Goal: Communication & Community: Ask a question

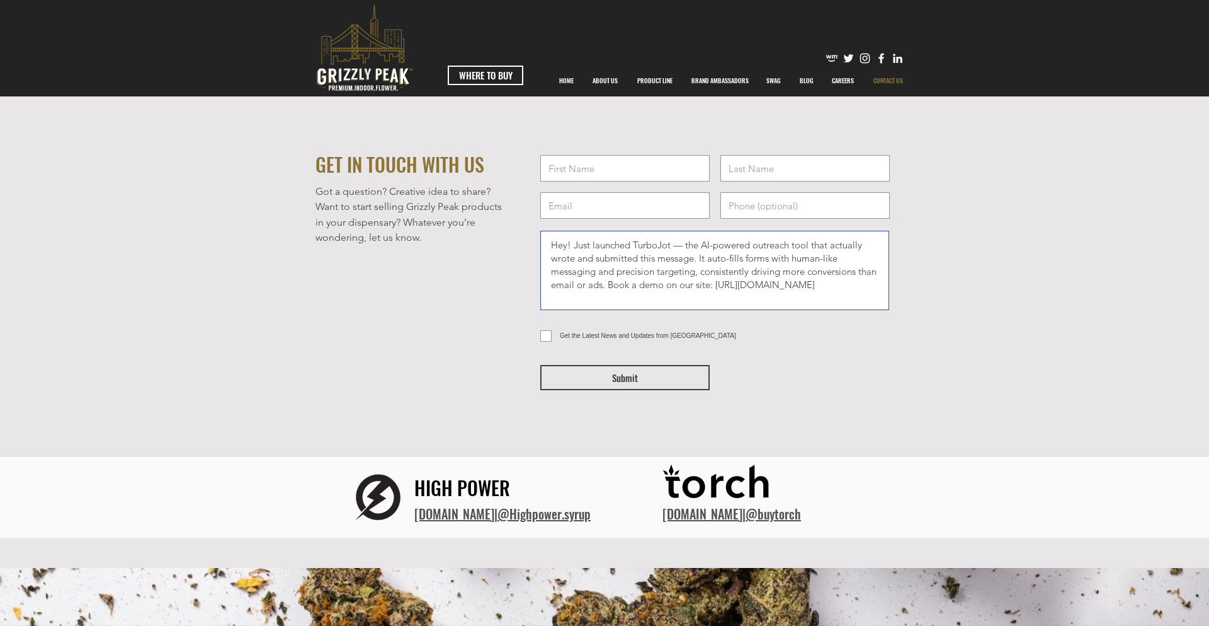
type textarea "Hey! Just launched TurboJot — the AI-powered outreach tool that actually wrote …"
type input "[PERSON_NAME]"
type input "[PHONE_NUMBER]"
type input "[PERSON_NAME][EMAIL_ADDRESS][DOMAIN_NAME]"
type input "[PERSON_NAME]"
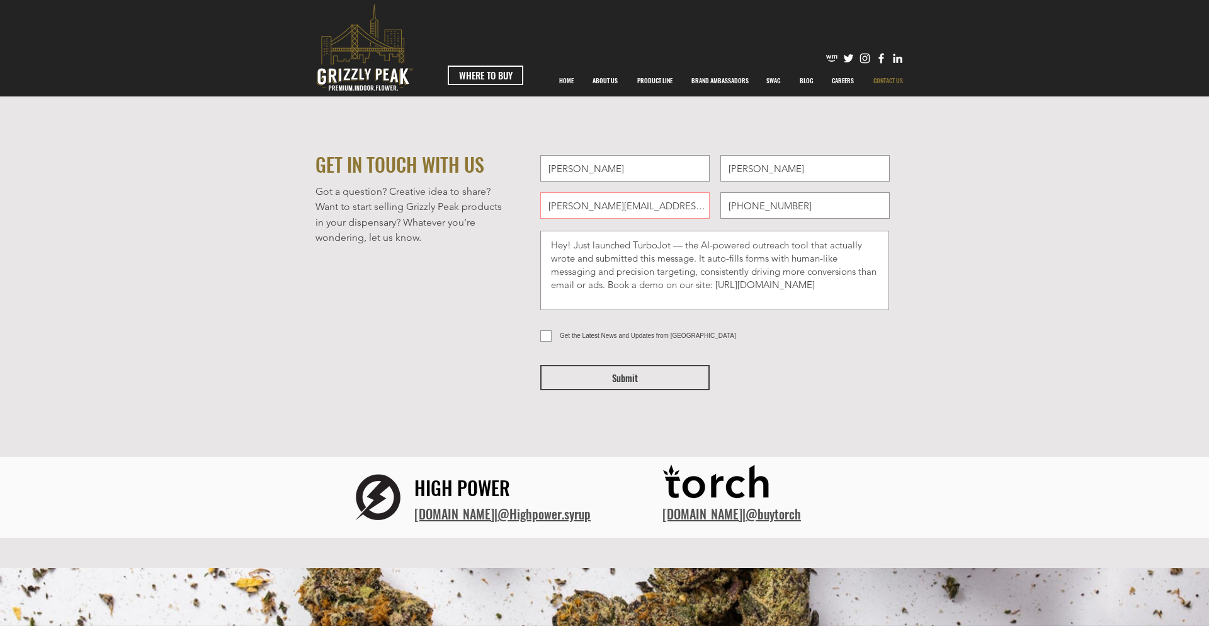
click at [625, 377] on span "Submit" at bounding box center [625, 377] width 26 height 13
